Goal: Share content: Share content

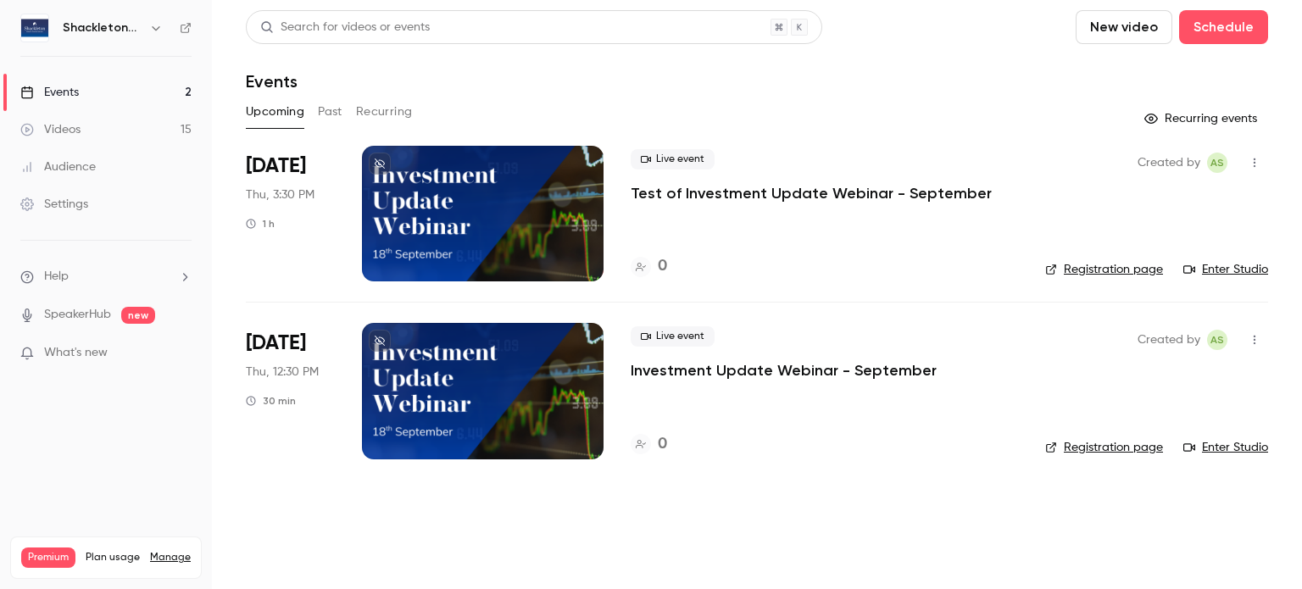
click at [1213, 264] on link "Enter Studio" at bounding box center [1225, 269] width 85 height 17
click at [1214, 263] on link "Enter Studio" at bounding box center [1225, 269] width 85 height 17
click at [81, 121] on link "Videos 16" at bounding box center [106, 129] width 212 height 37
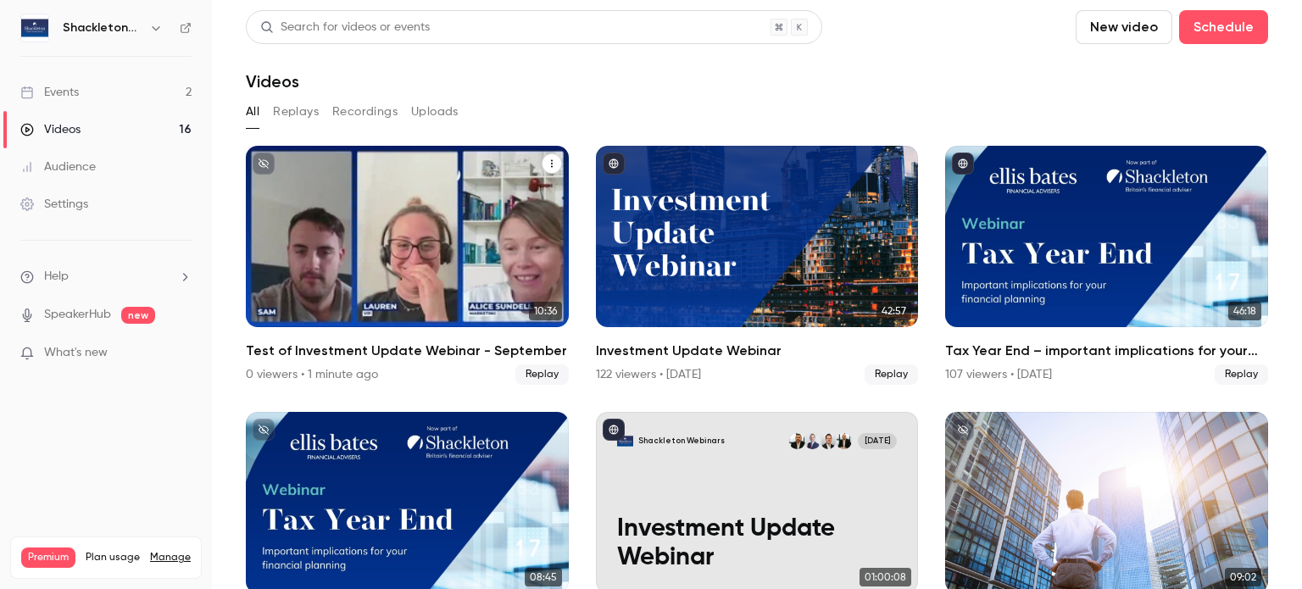
click at [548, 162] on icon "Test of Investment Update Webinar - September" at bounding box center [552, 164] width 10 height 10
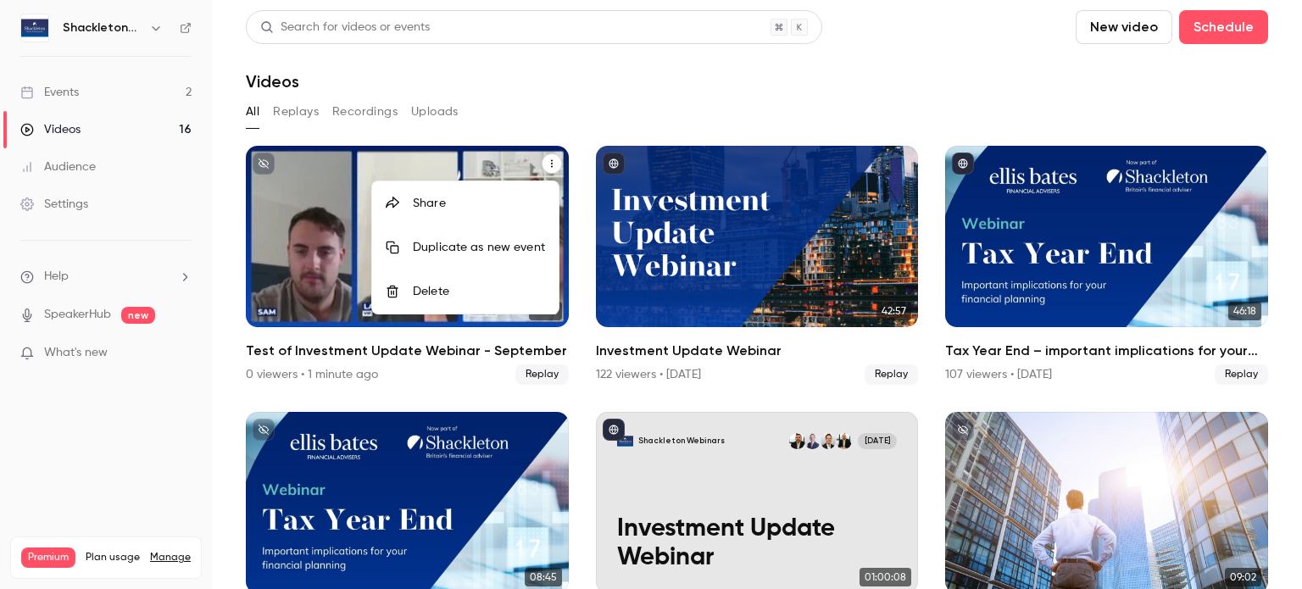
click at [471, 213] on li "Share" at bounding box center [465, 203] width 187 height 44
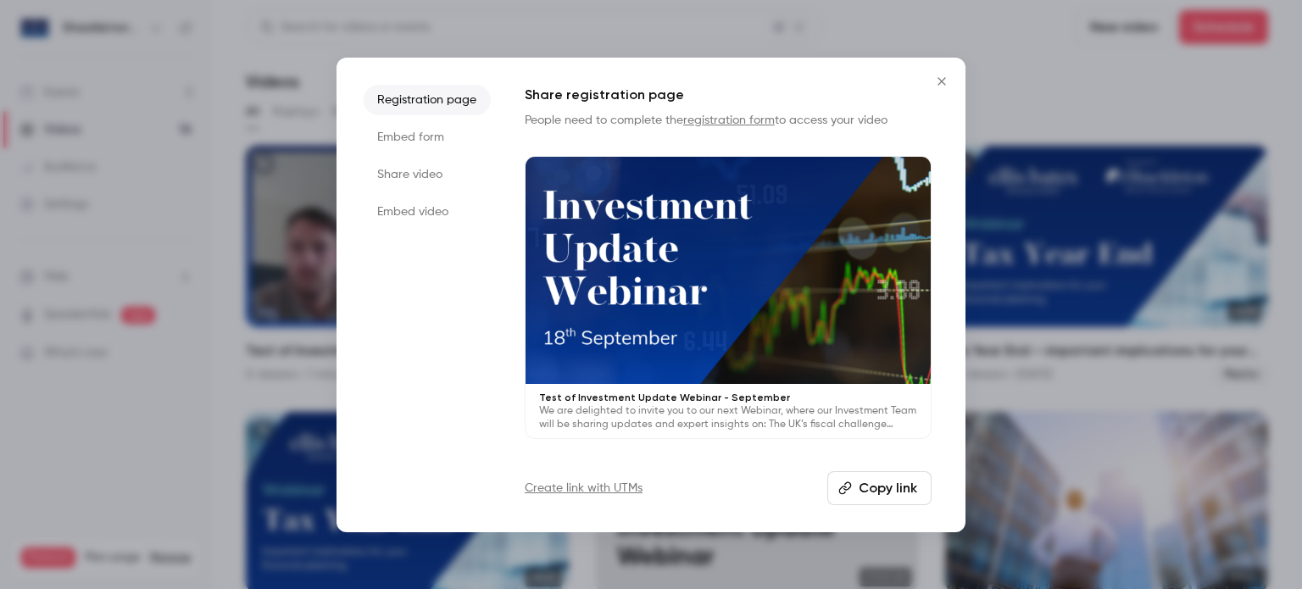
click at [880, 484] on button "Copy link" at bounding box center [879, 488] width 104 height 34
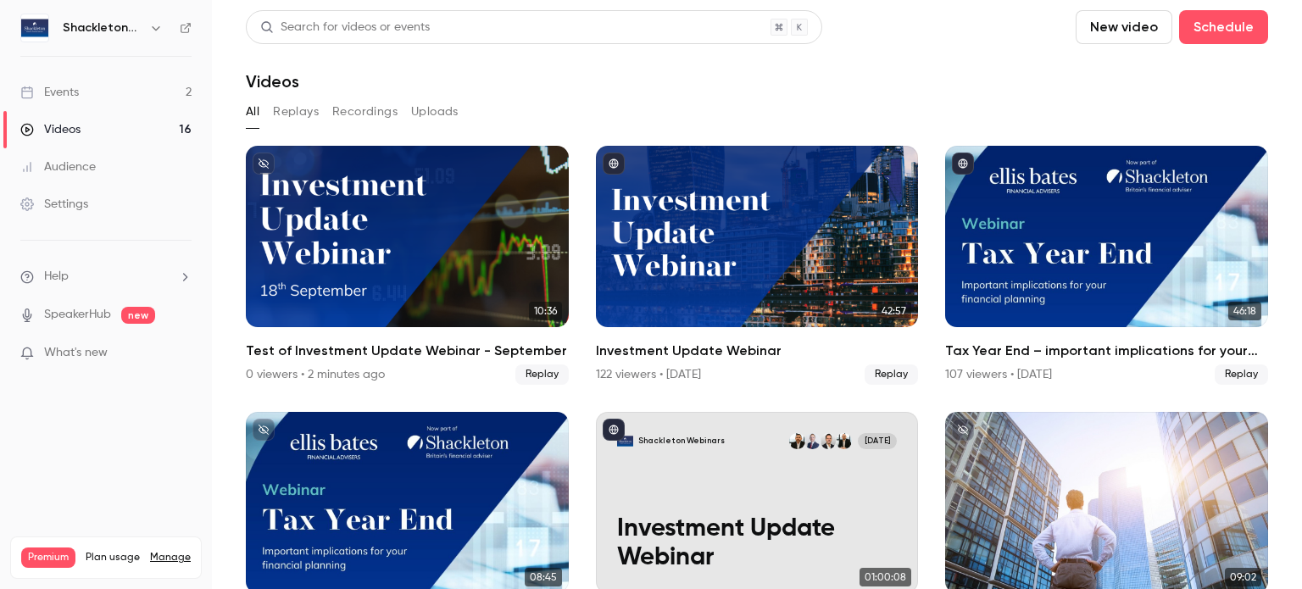
click at [130, 96] on link "Events 2" at bounding box center [106, 92] width 212 height 37
